Goal: Find specific page/section: Find specific page/section

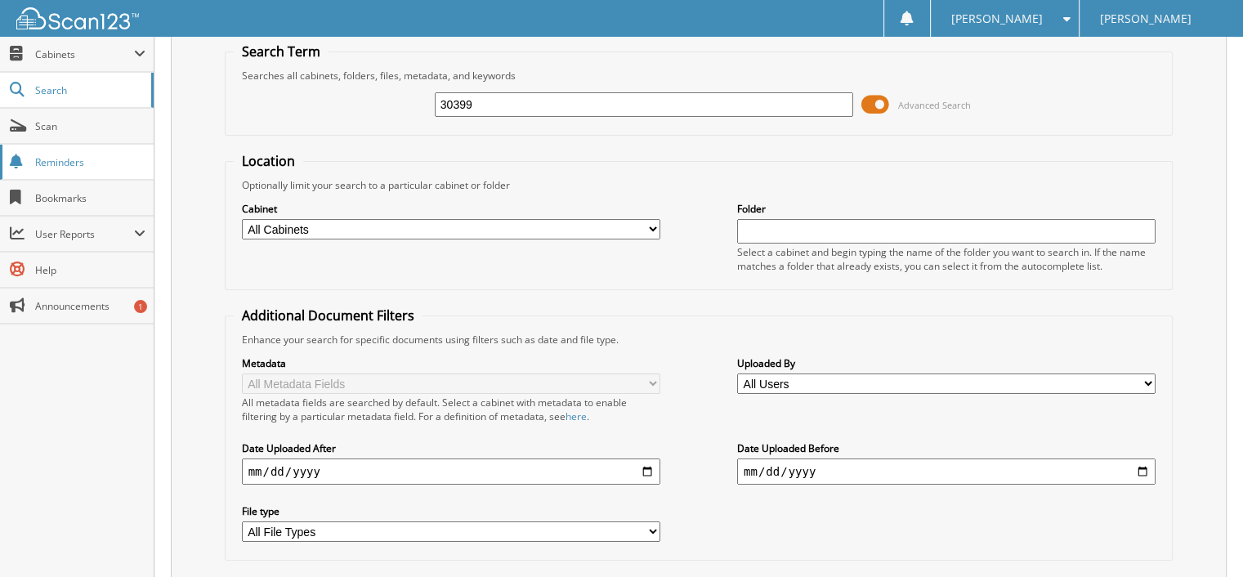
scroll to position [150, 0]
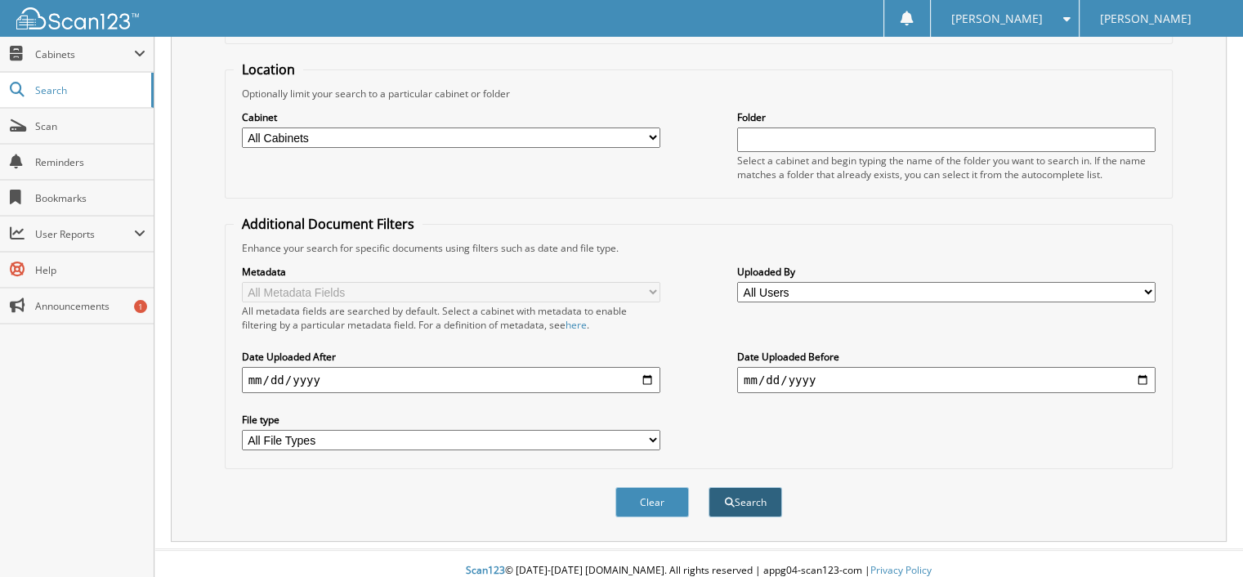
type input "30399"
click at [725, 498] on span "submit" at bounding box center [730, 503] width 10 height 10
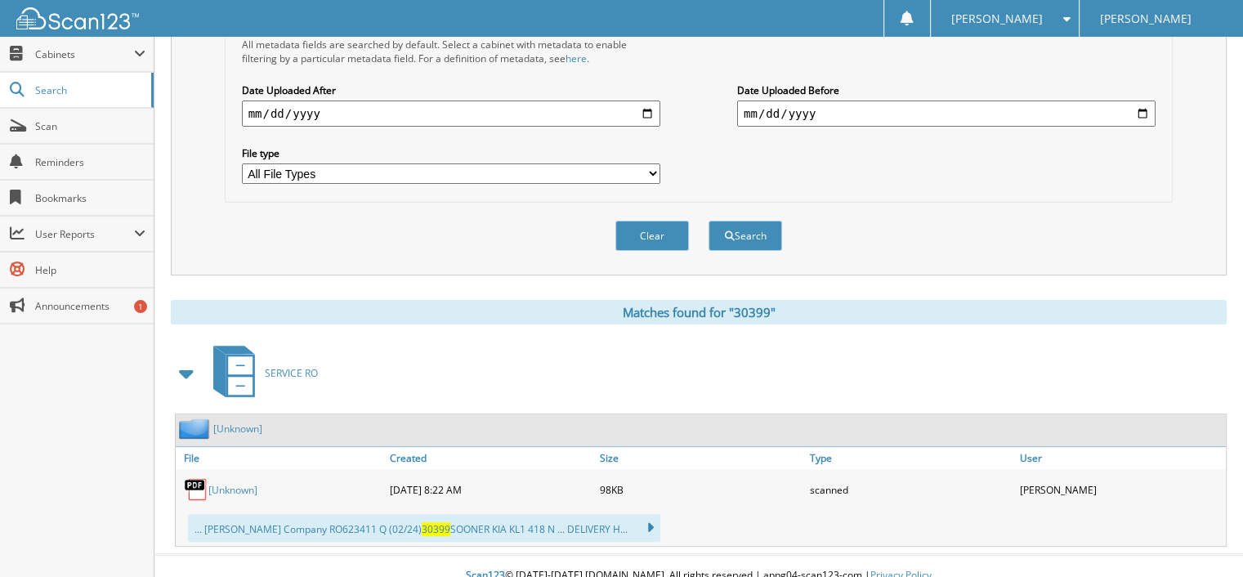
scroll to position [418, 0]
click at [221, 481] on link "[Unknown]" at bounding box center [232, 488] width 49 height 14
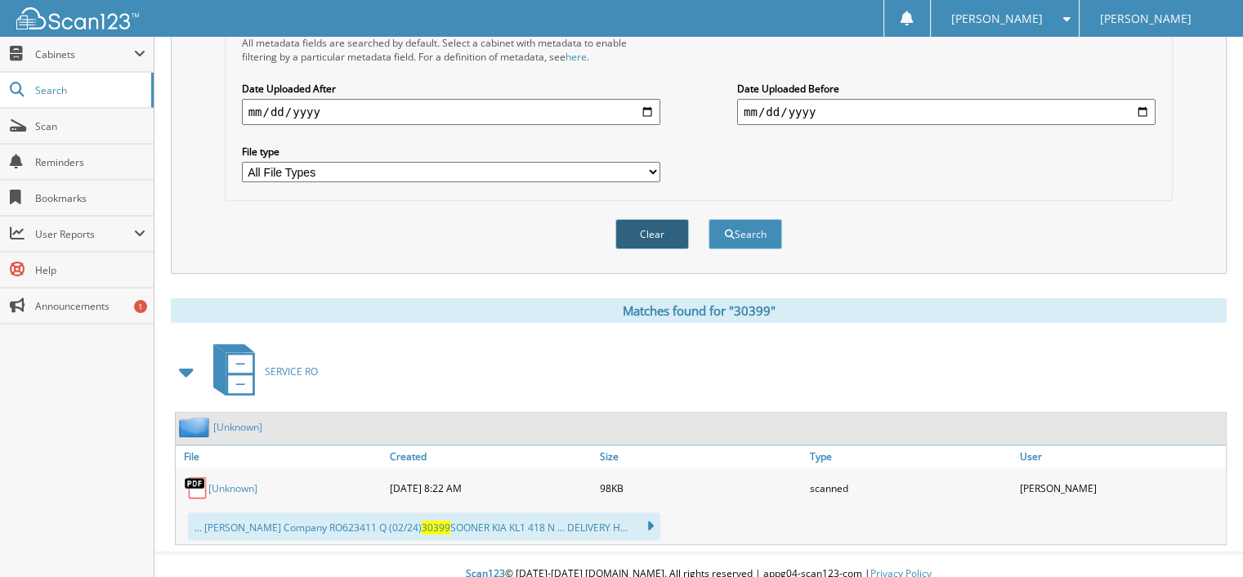
click at [650, 225] on button "Clear" at bounding box center [652, 234] width 74 height 30
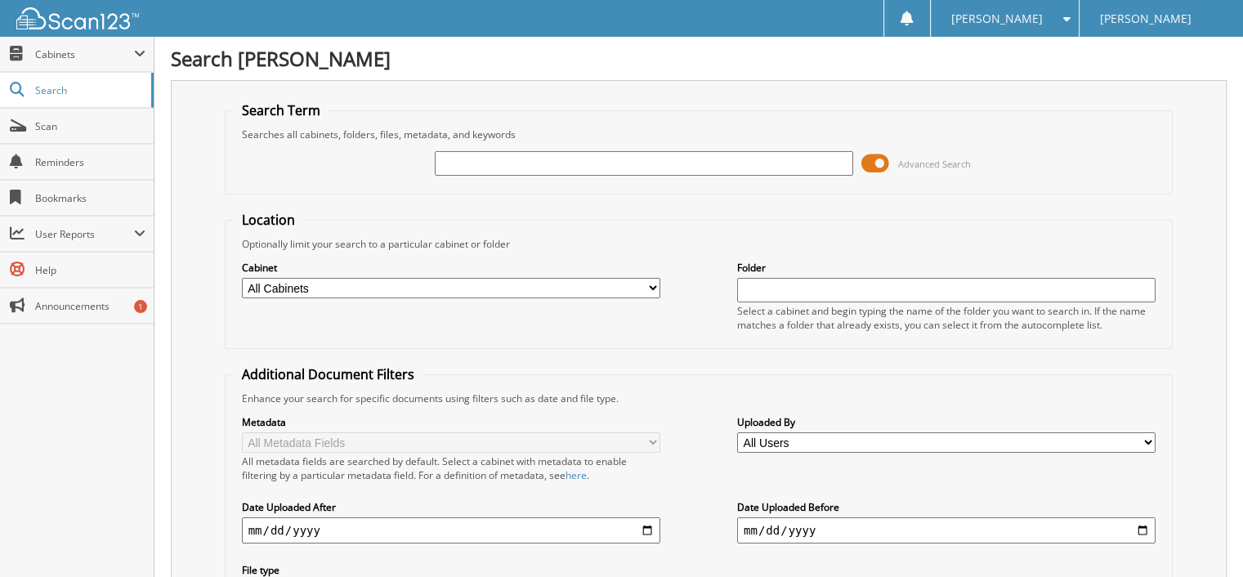
scroll to position [0, 0]
click at [443, 165] on input "text" at bounding box center [644, 163] width 418 height 25
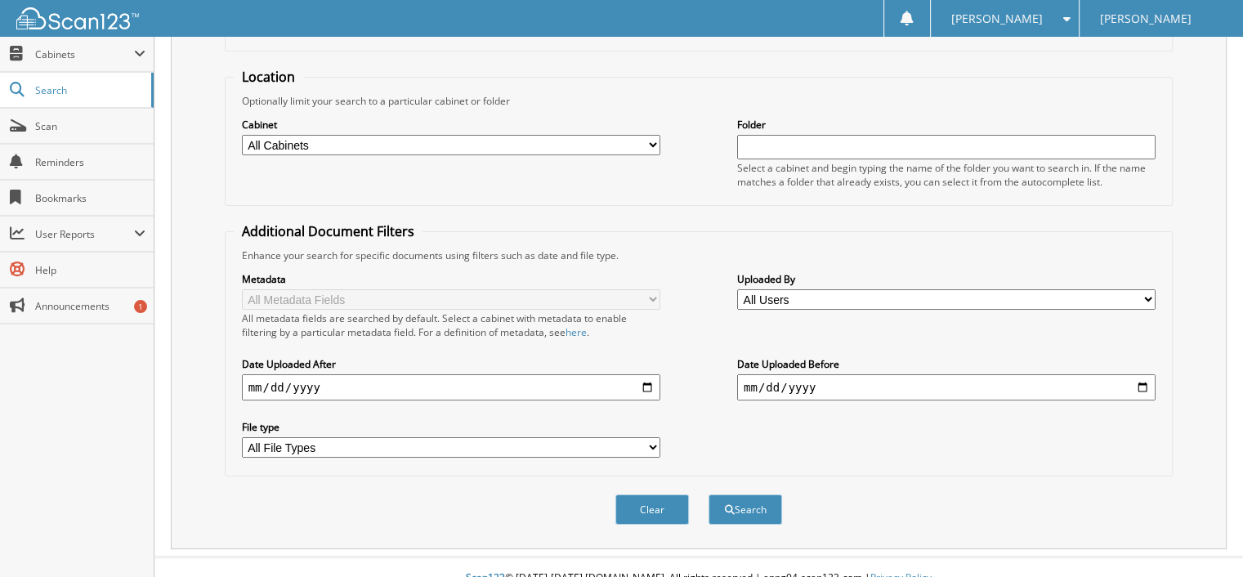
scroll to position [150, 0]
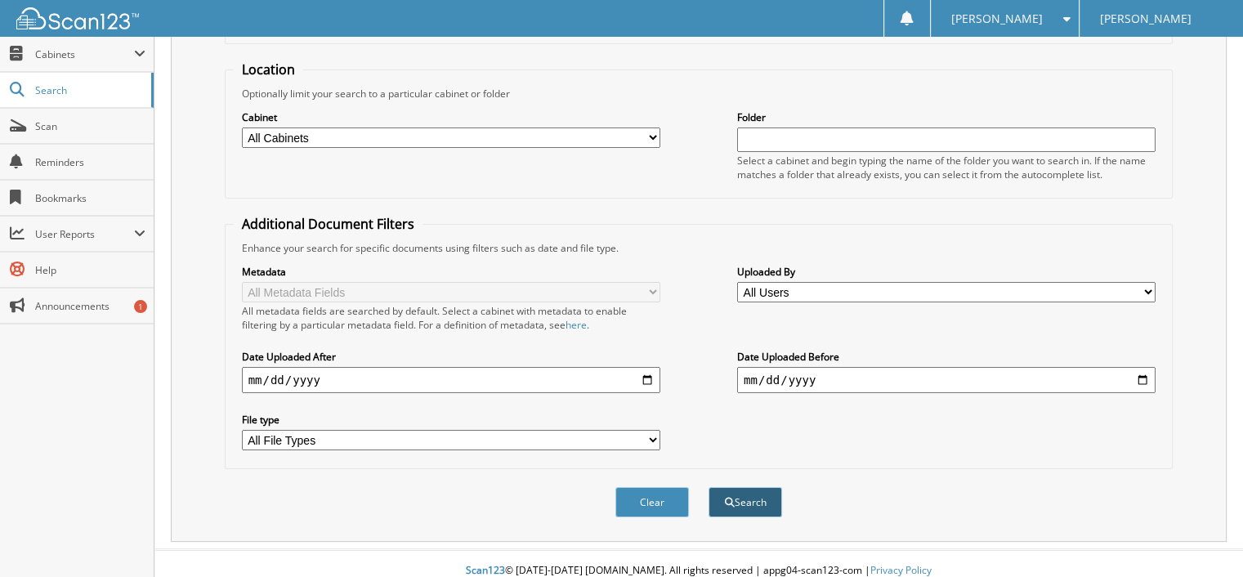
type input "24336"
click at [754, 488] on button "Search" at bounding box center [745, 502] width 74 height 30
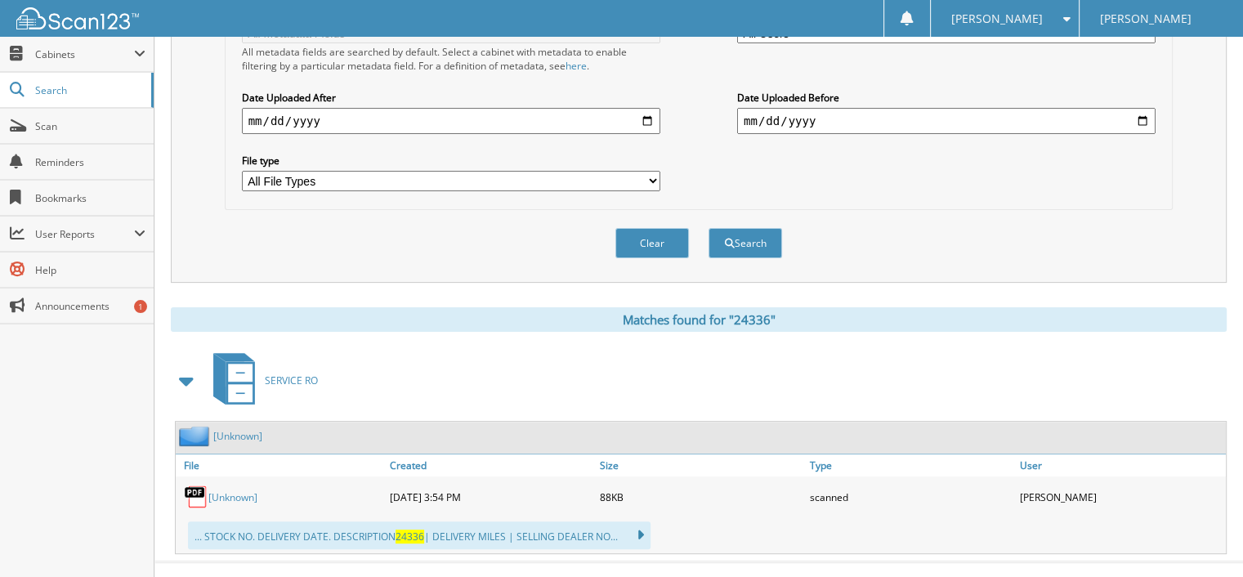
scroll to position [418, 0]
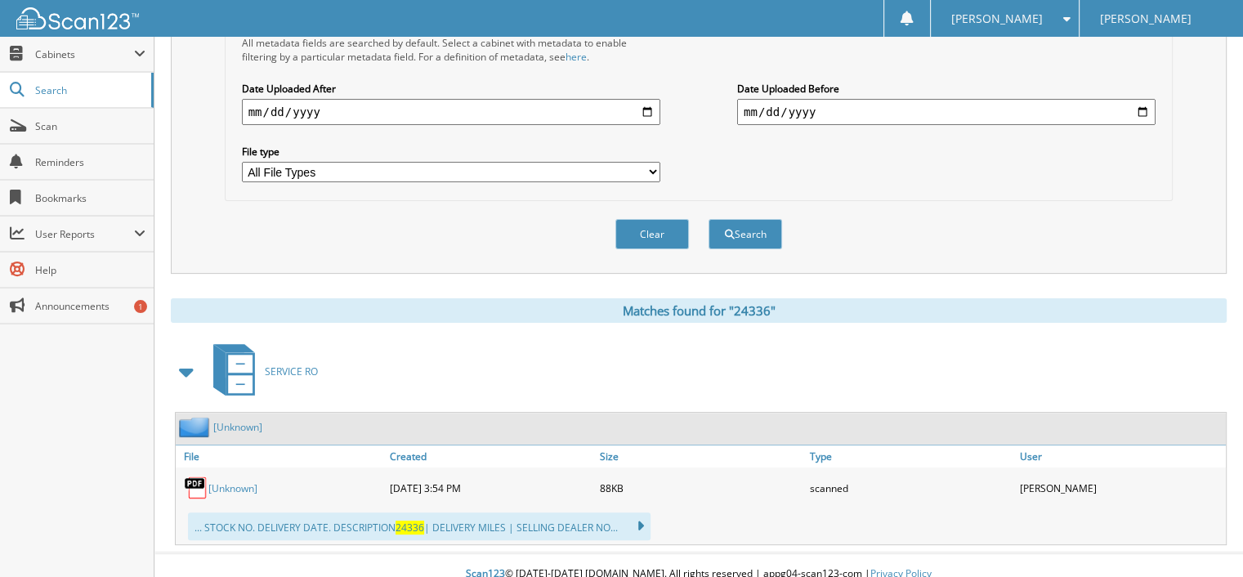
click at [196, 476] on img at bounding box center [196, 488] width 25 height 25
click at [216, 481] on link "[Unknown]" at bounding box center [232, 488] width 49 height 14
click at [646, 223] on button "Clear" at bounding box center [652, 234] width 74 height 30
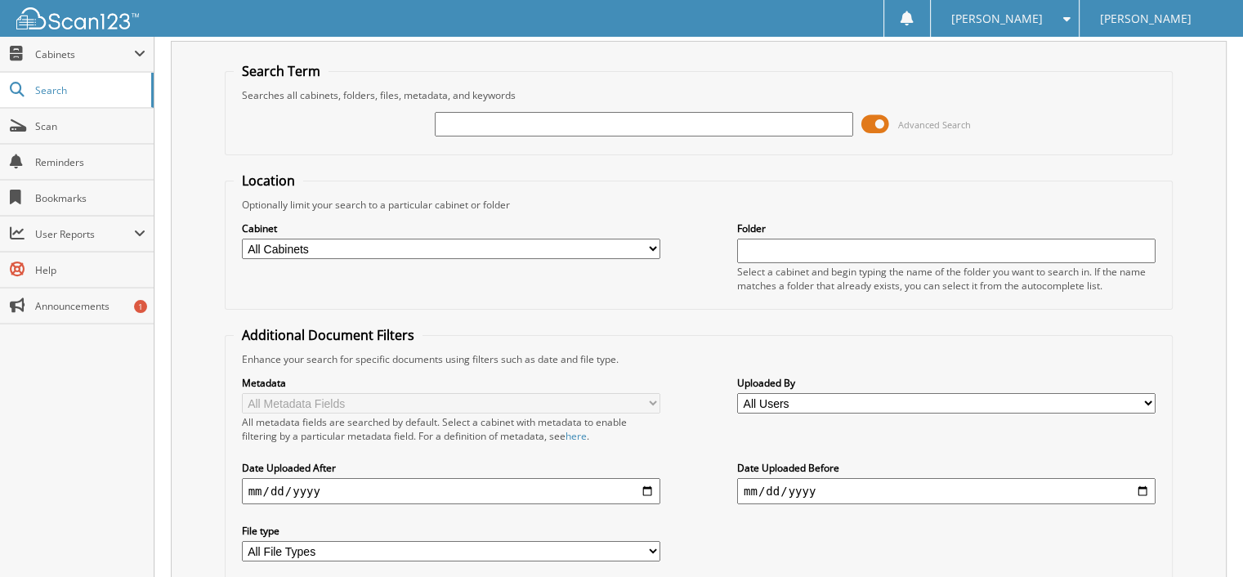
scroll to position [0, 0]
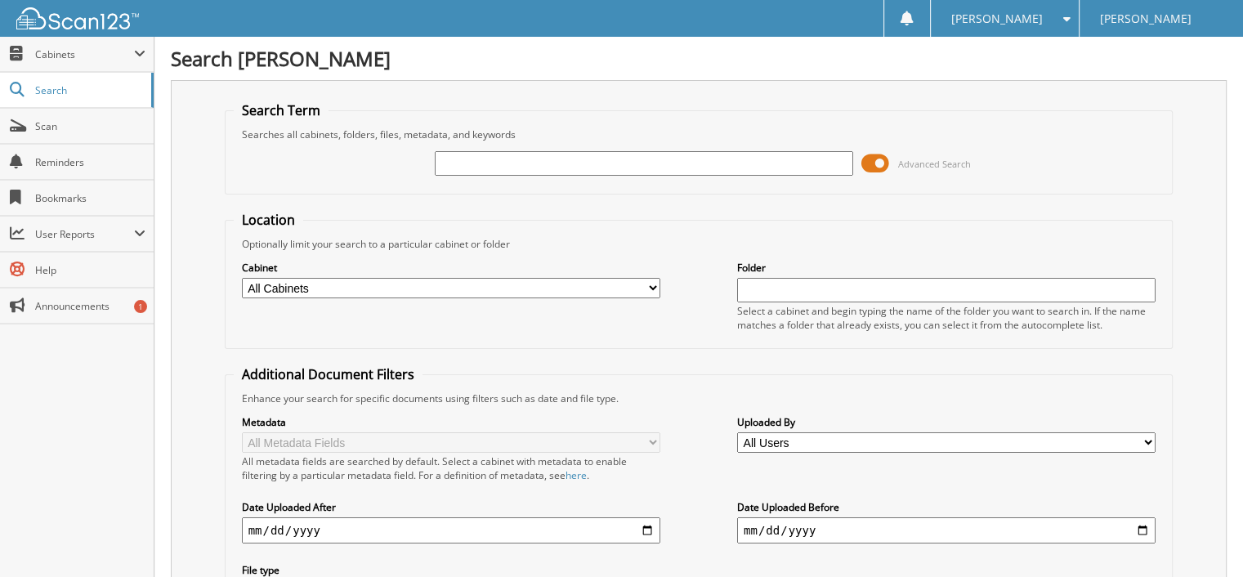
click at [454, 166] on input "text" at bounding box center [644, 163] width 418 height 25
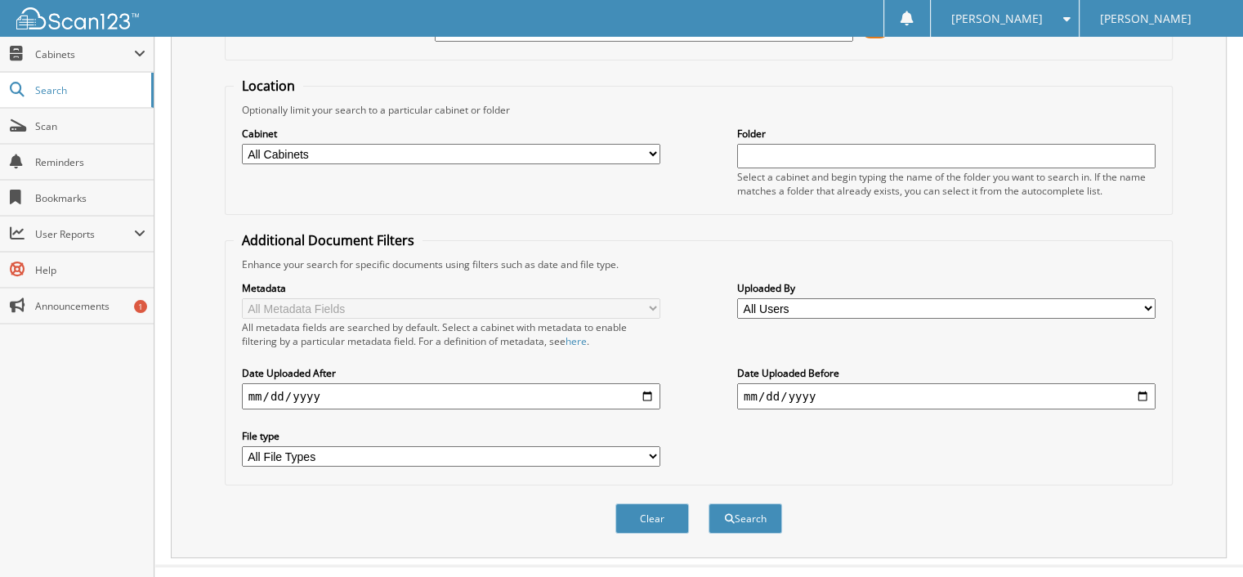
scroll to position [150, 0]
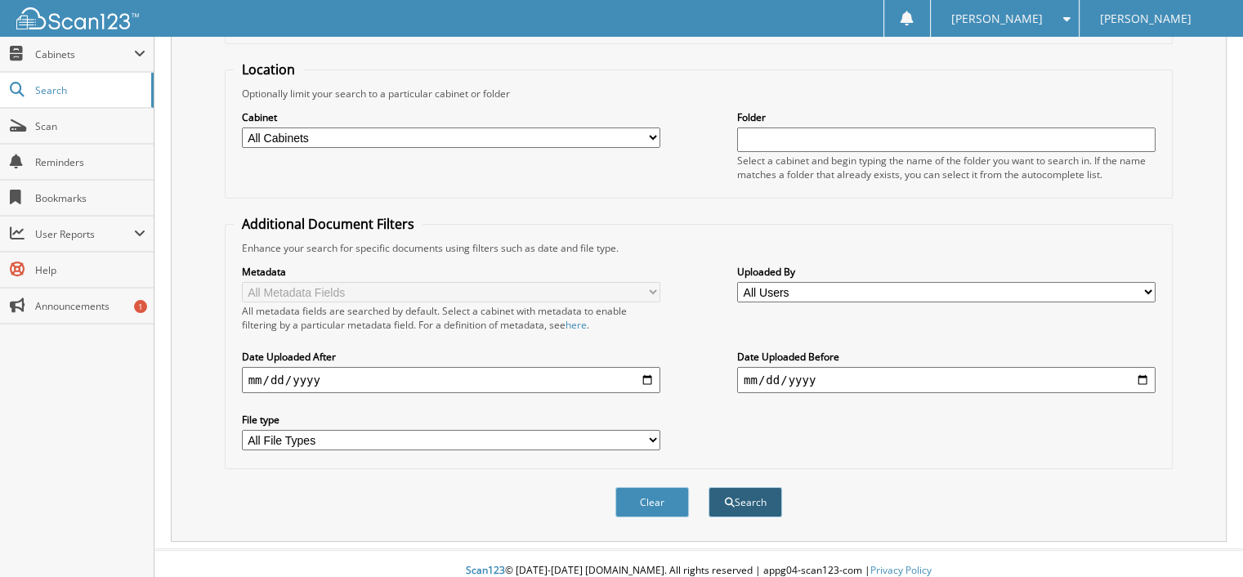
type input "30339"
click at [741, 493] on button "Search" at bounding box center [745, 502] width 74 height 30
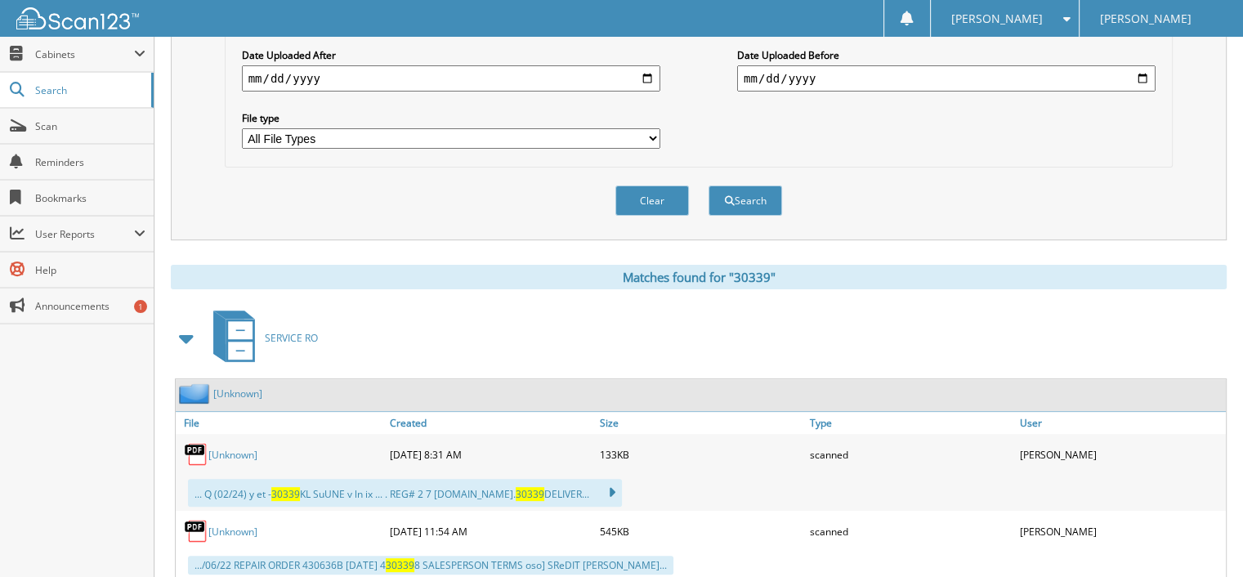
scroll to position [486, 0]
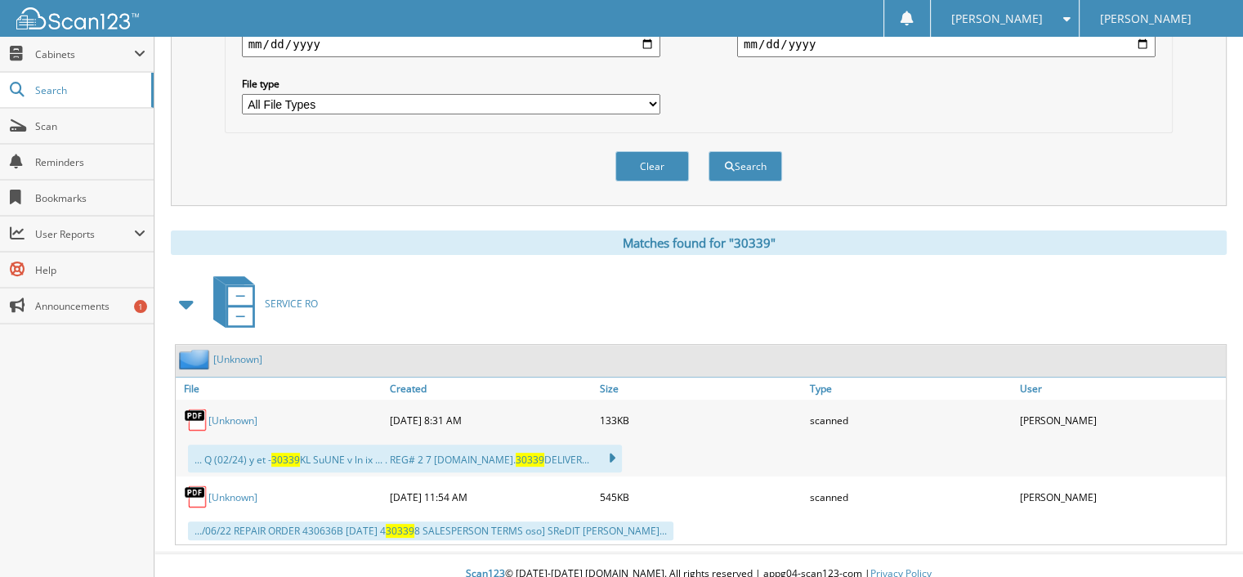
click at [235, 413] on link "[Unknown]" at bounding box center [232, 420] width 49 height 14
click at [652, 151] on button "Clear" at bounding box center [652, 166] width 74 height 30
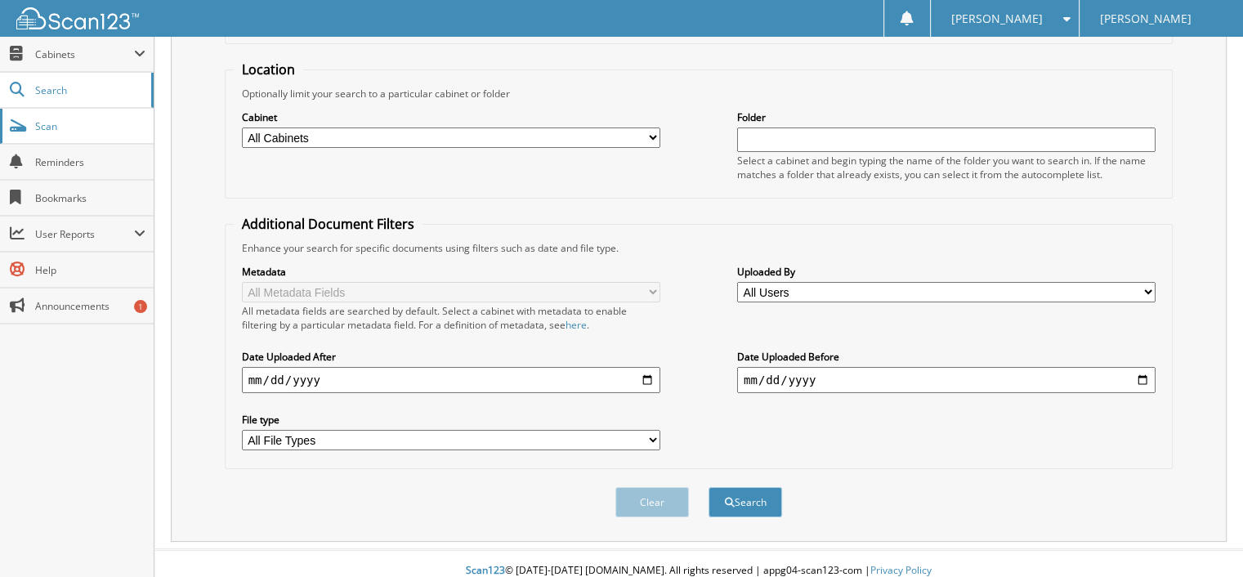
click at [84, 132] on link "Scan" at bounding box center [77, 126] width 154 height 35
